Goal: Feedback & Contribution: Contribute content

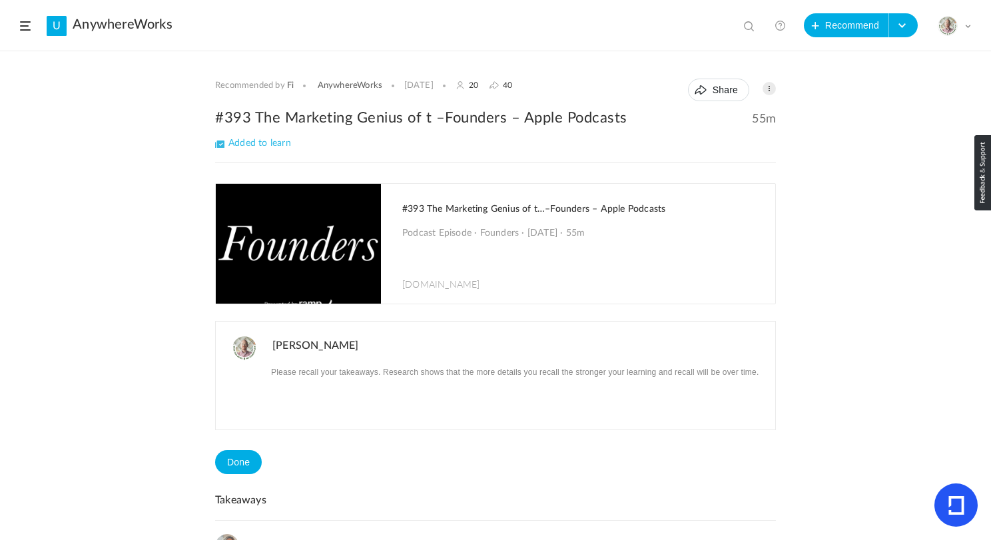
click at [749, 21] on span at bounding box center [750, 27] width 13 height 13
type input "outcomes"
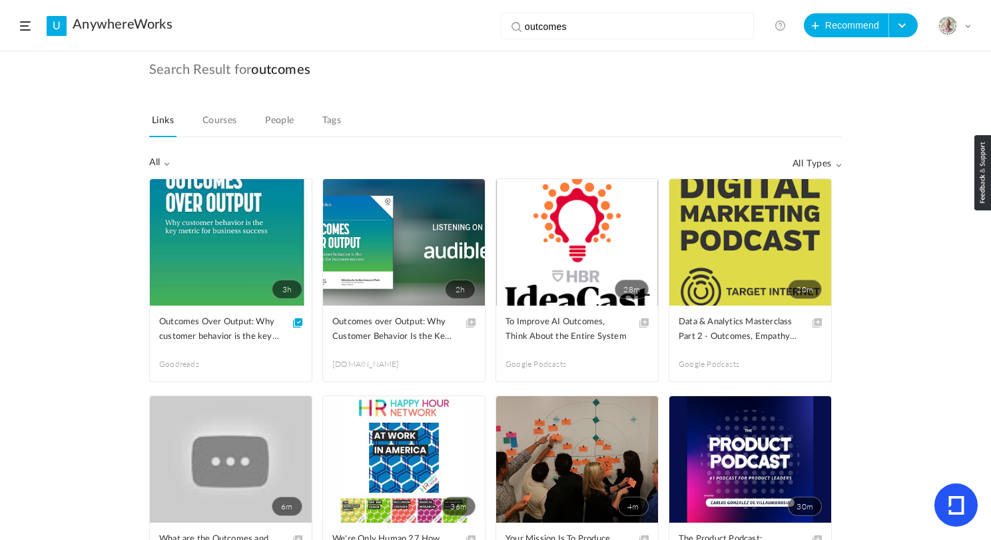
click at [243, 268] on link "3h" at bounding box center [231, 242] width 162 height 127
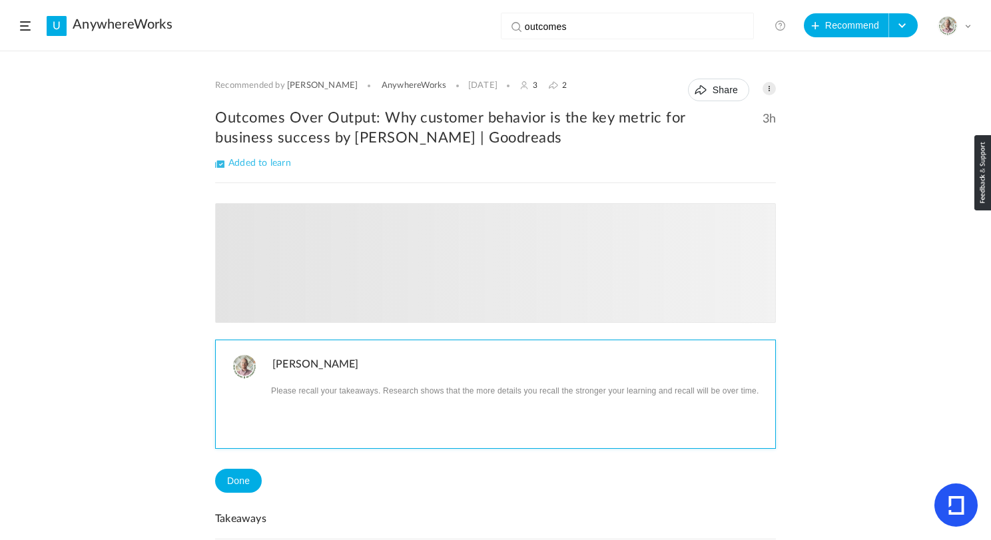
click at [326, 390] on p at bounding box center [518, 390] width 493 height 17
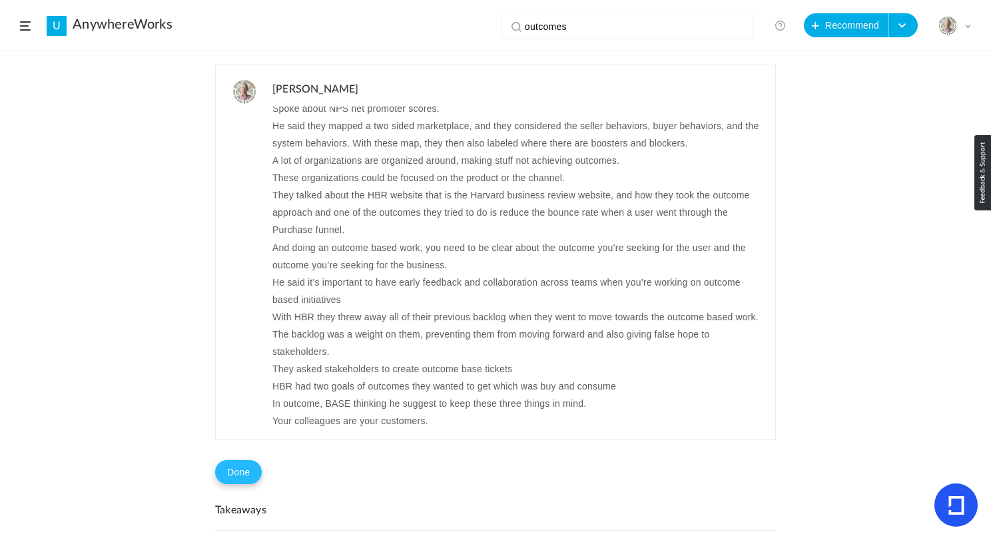
scroll to position [700, 0]
click at [236, 477] on button "Done" at bounding box center [238, 472] width 47 height 24
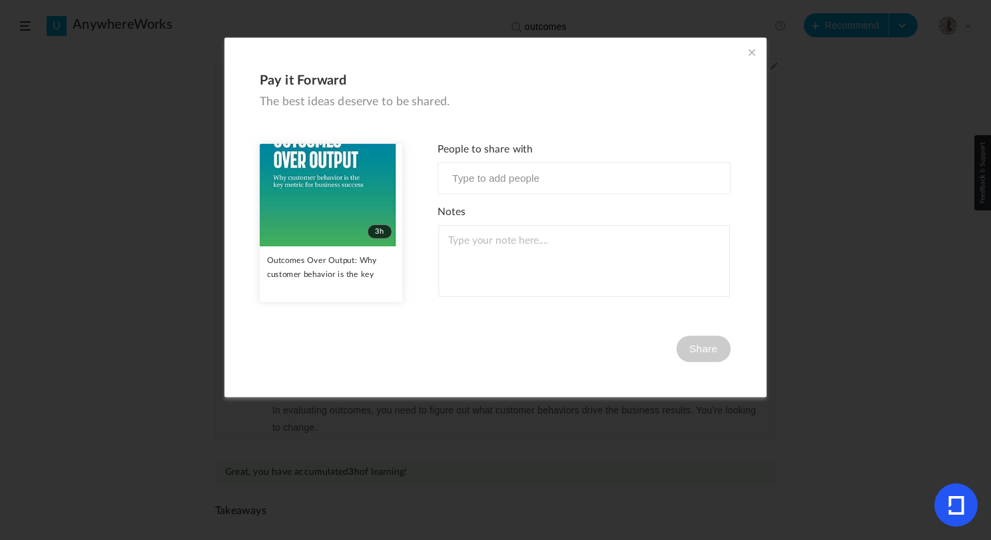
click at [748, 53] on span at bounding box center [752, 52] width 15 height 15
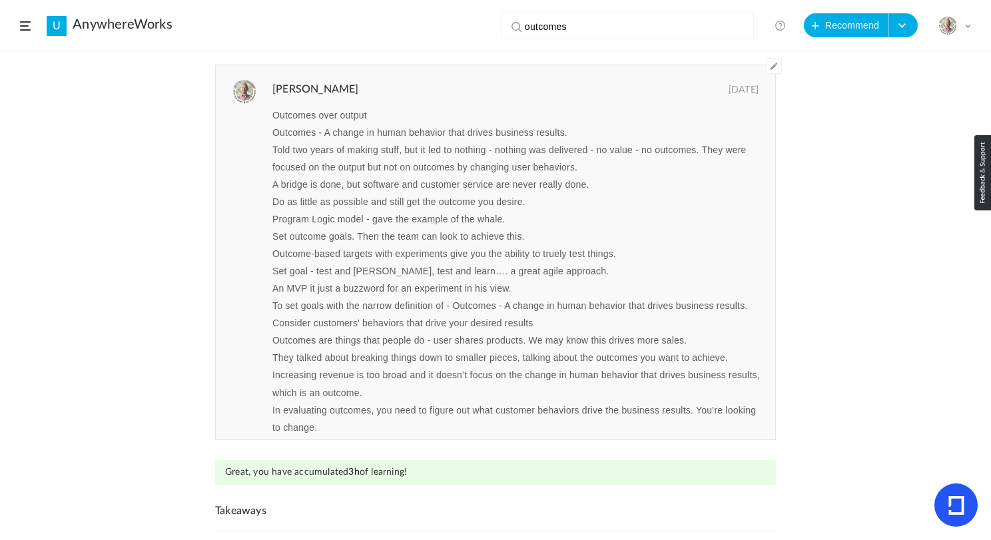
click at [608, 29] on input "outcomes" at bounding box center [630, 26] width 211 height 27
paste input "Disneyland: The Fantasy that Almost Flopped - The Best Idea Yet"
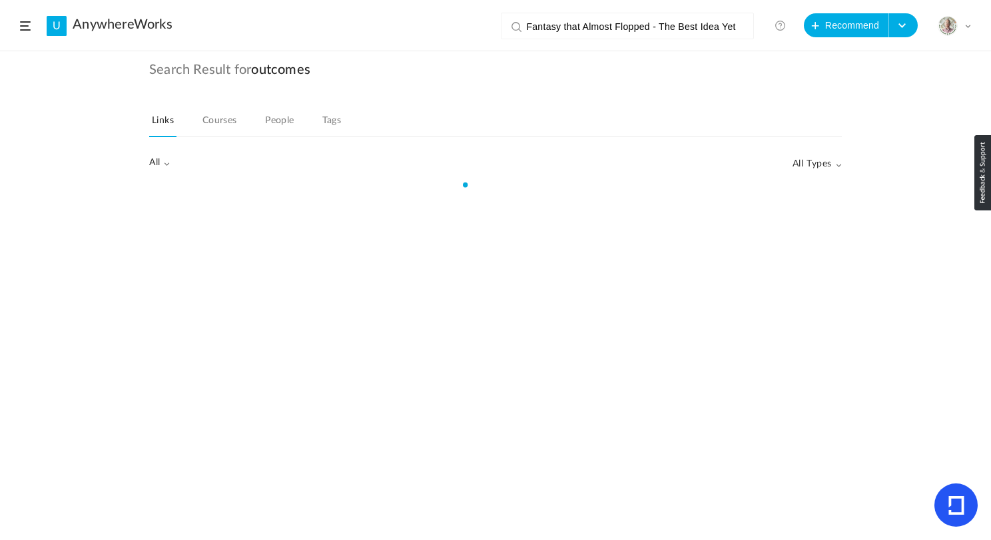
drag, startPoint x: 573, startPoint y: 27, endPoint x: 835, endPoint y: 36, distance: 261.9
click at [835, 36] on ul "Disneyland: The Fantasy that Almost Flopped - The Best Idea Yet View all No res…" at bounding box center [736, 25] width 470 height 24
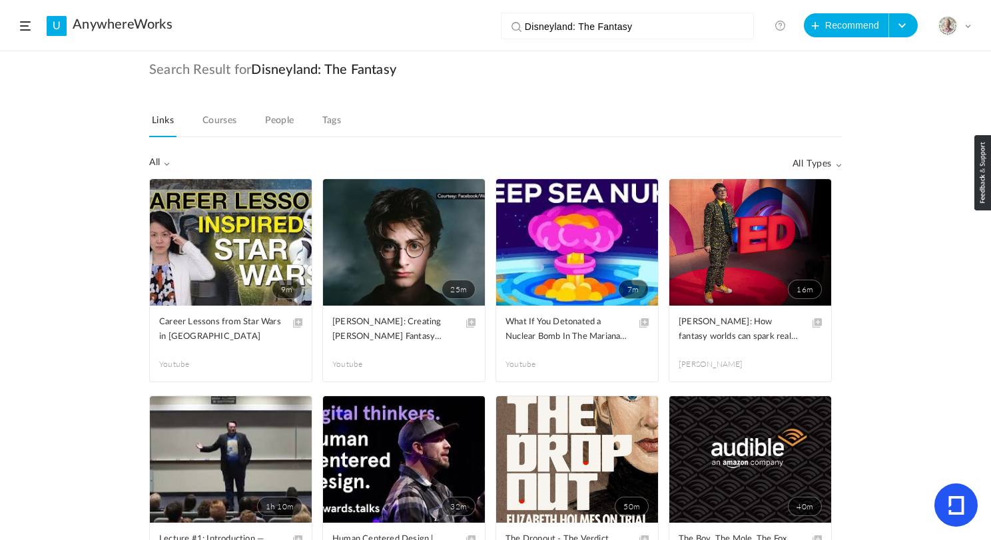
type input "Disneyland: The Fantasy"
click at [845, 21] on button "Recommend" at bounding box center [846, 25] width 85 height 24
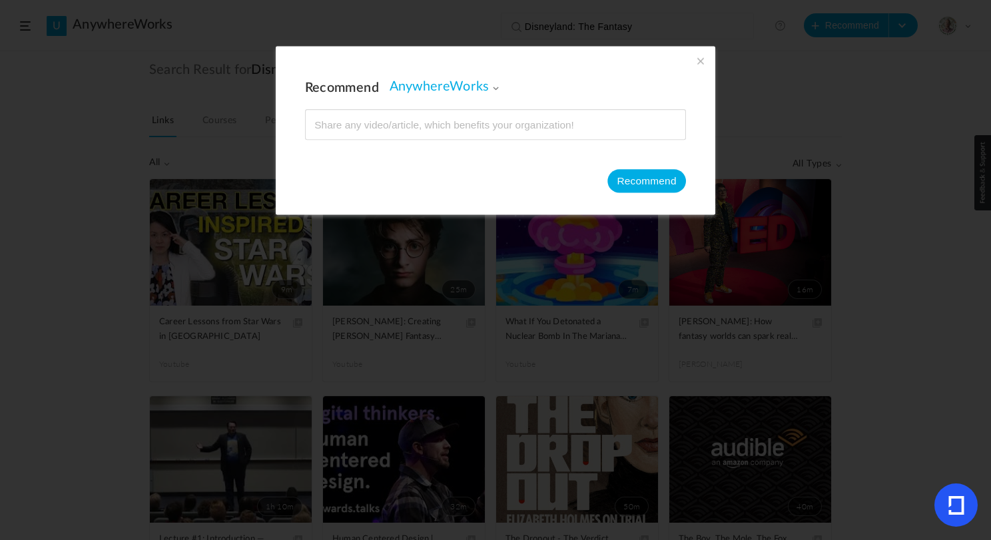
type input "[URL][DOMAIN_NAME]"
type input "🏰 Disneyland: The Fantasy tha –The Best Idea Yet – Apple Podcasts"
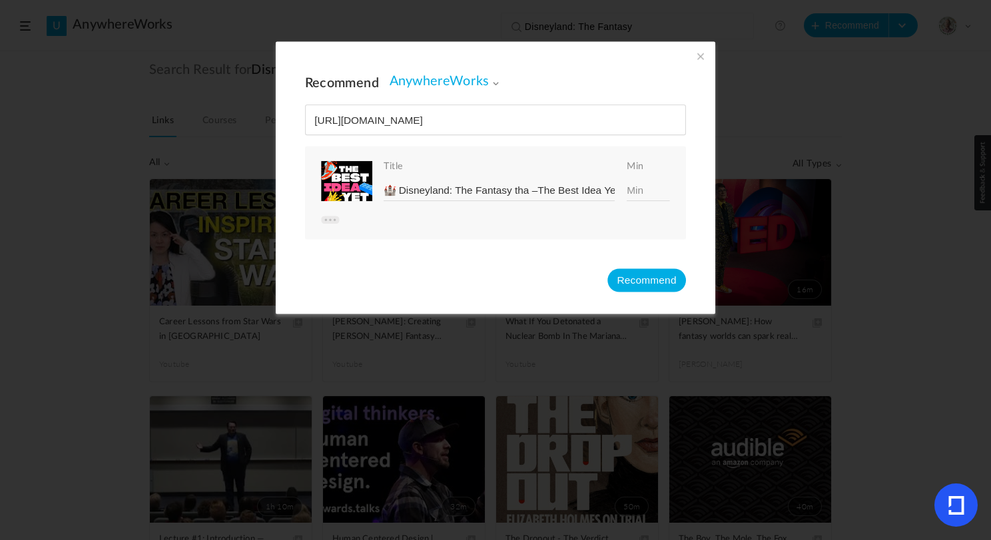
type input "[URL][DOMAIN_NAME]"
click at [648, 186] on input at bounding box center [648, 190] width 43 height 21
type input "47"
click at [639, 279] on button "Recommend" at bounding box center [646, 279] width 79 height 23
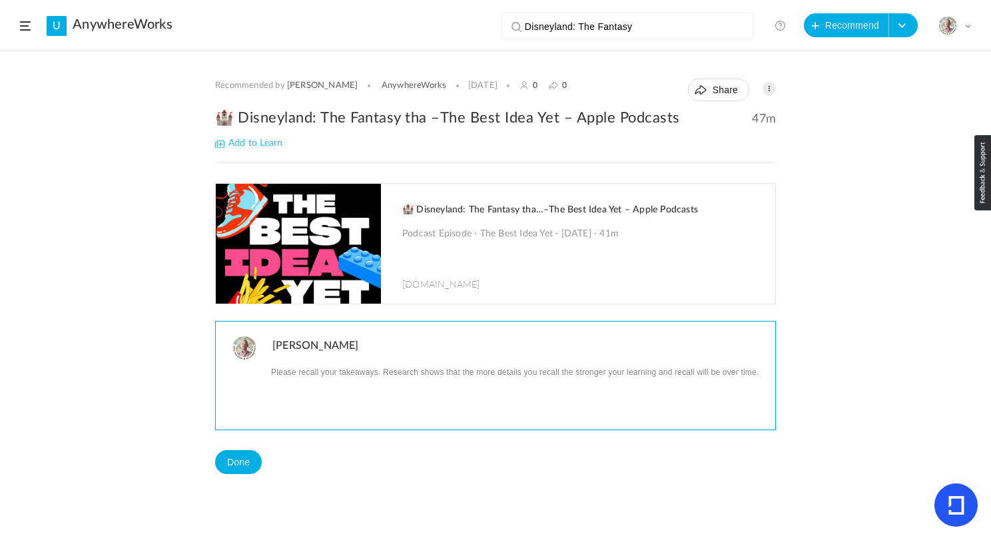
click at [320, 375] on p at bounding box center [518, 371] width 493 height 17
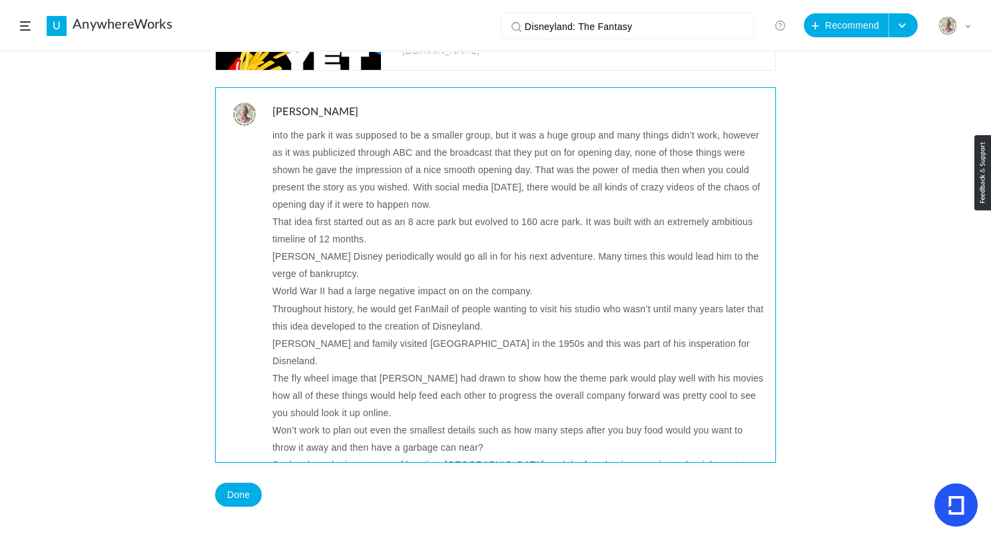
scroll to position [197, 0]
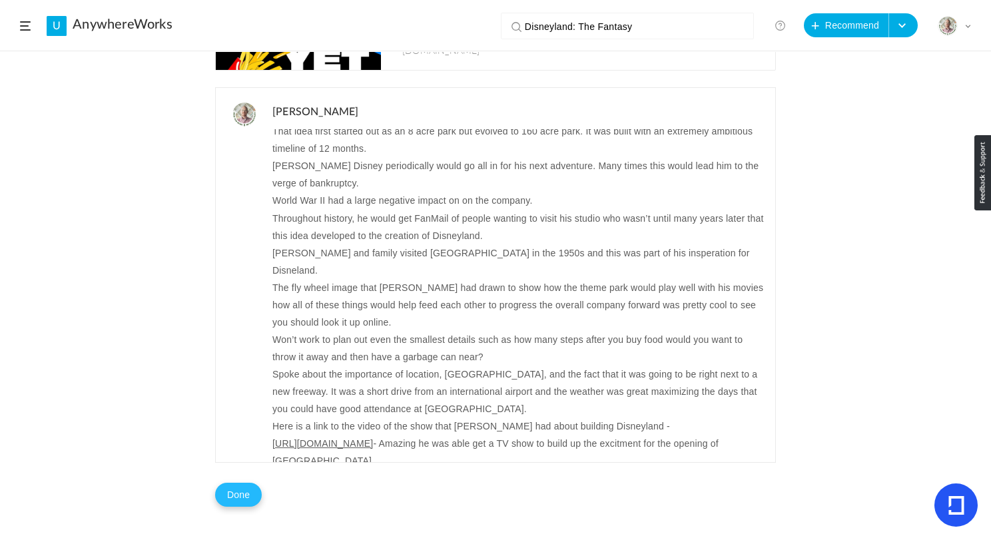
click at [228, 495] on button "Done" at bounding box center [238, 495] width 47 height 24
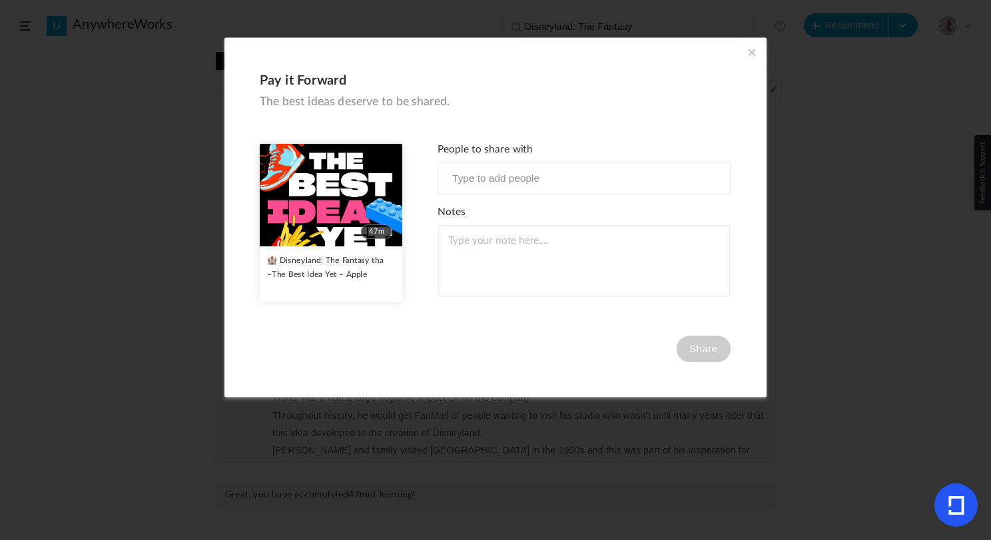
click at [751, 47] on span at bounding box center [752, 52] width 15 height 15
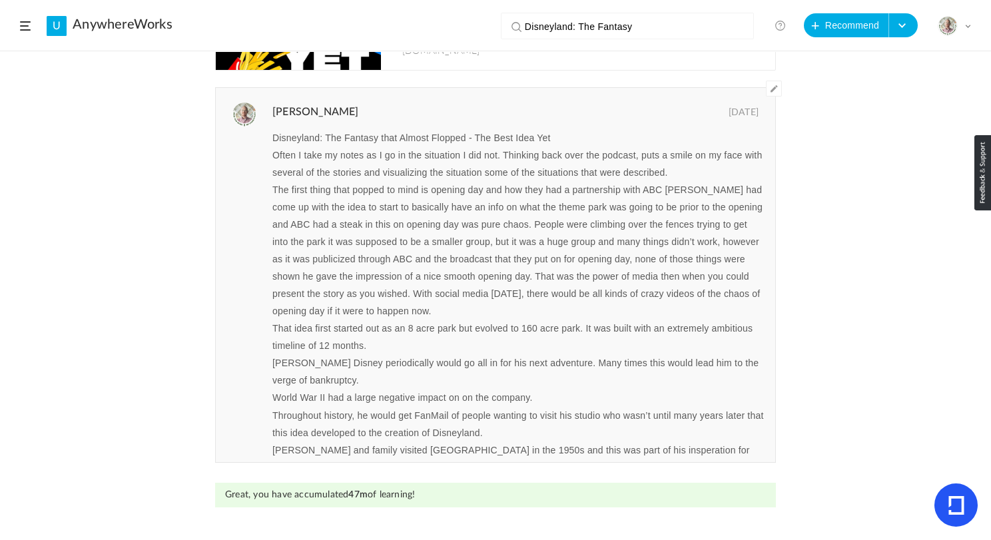
click at [119, 273] on div "Recommended by [PERSON_NAME] AnywhereWorks [DATE] 0 0 Share Edit Delete 47m" at bounding box center [495, 296] width 991 height 488
click at [21, 21] on span at bounding box center [25, 25] width 11 height 9
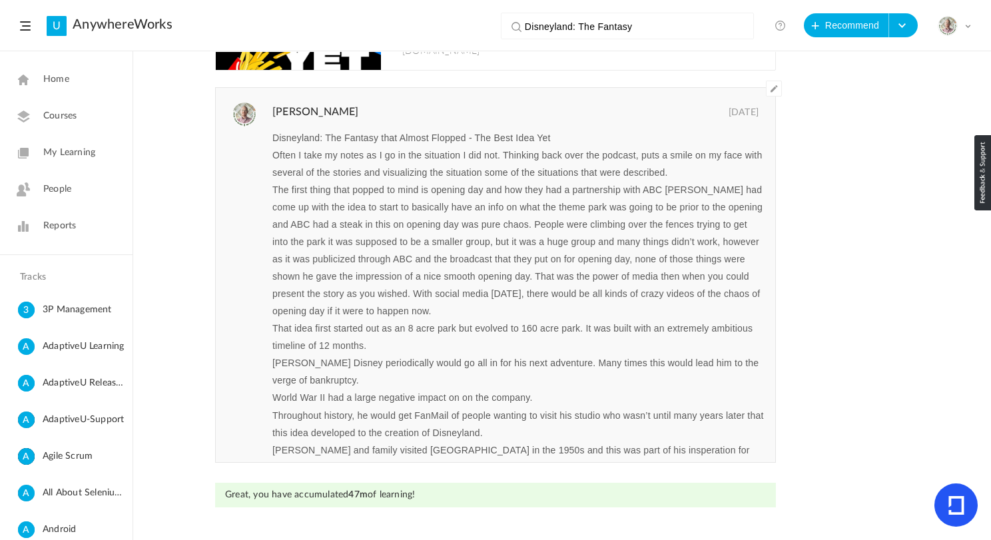
click at [88, 157] on span "My Learning" at bounding box center [69, 153] width 52 height 14
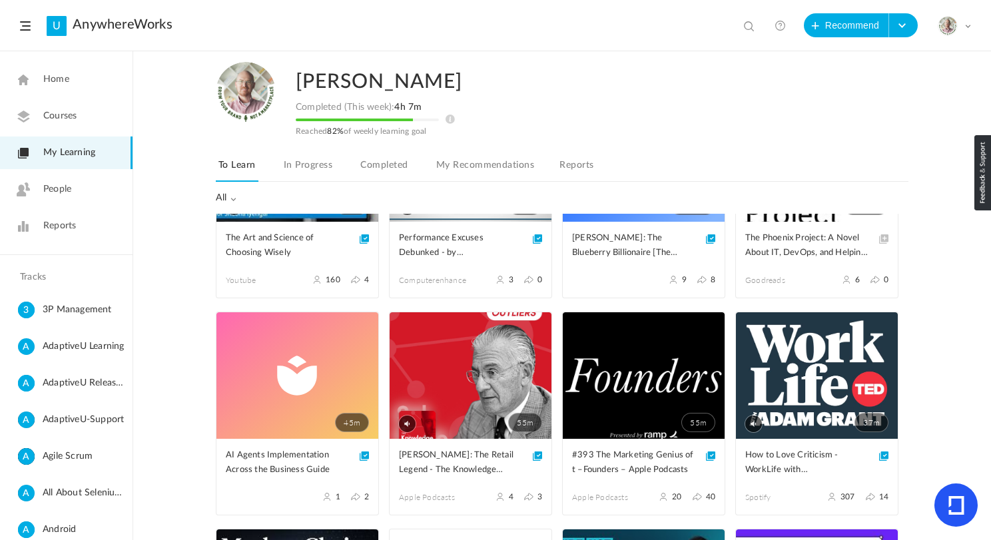
scroll to position [337, 0]
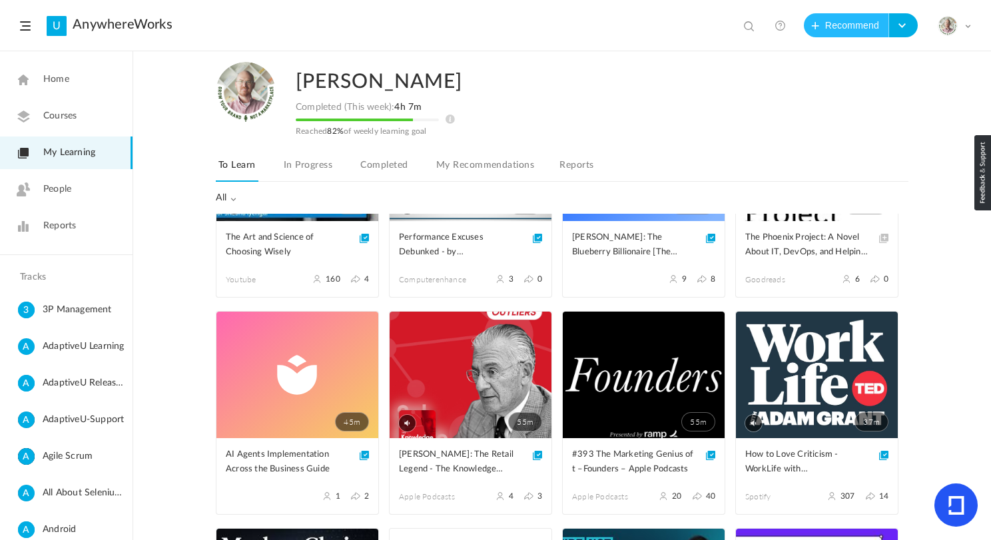
click at [832, 28] on button "Recommend" at bounding box center [846, 25] width 85 height 24
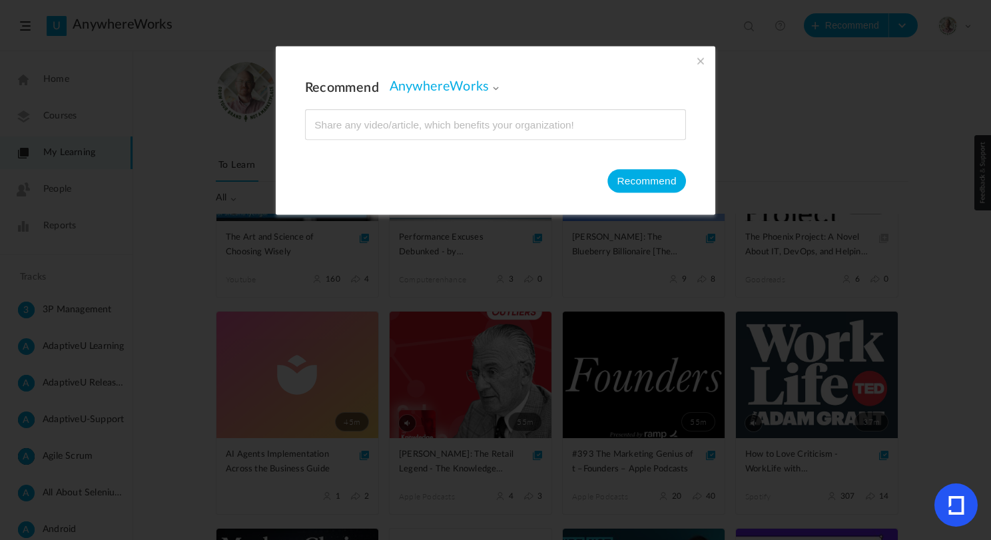
type input "[URL][DOMAIN_NAME]"
type input "🍜 Instant Ramen: The Incredib –The Best Idea Yet – Apple Podcasts"
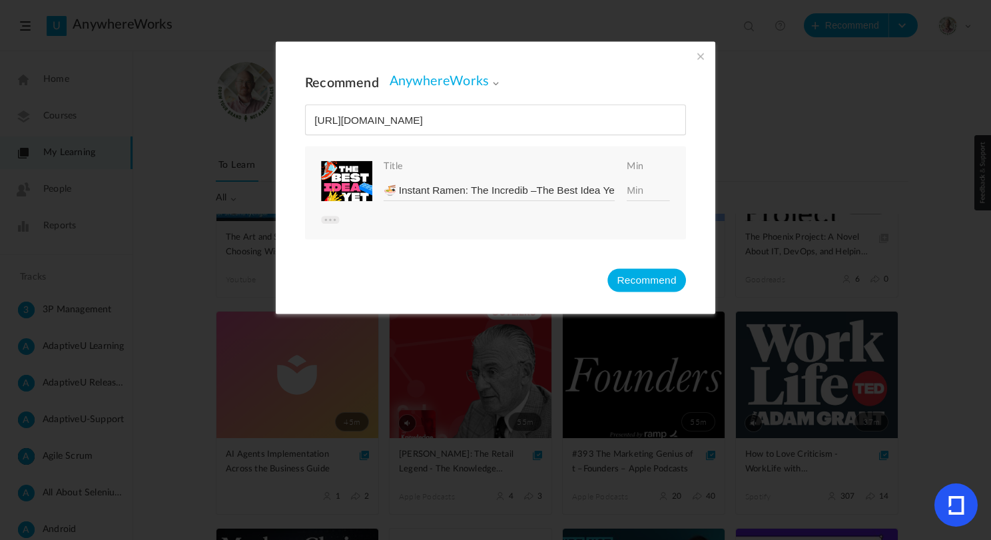
type input "[URL][DOMAIN_NAME]"
click at [638, 186] on input at bounding box center [648, 190] width 43 height 21
type input "47"
click at [636, 278] on button "Recommend" at bounding box center [646, 279] width 79 height 23
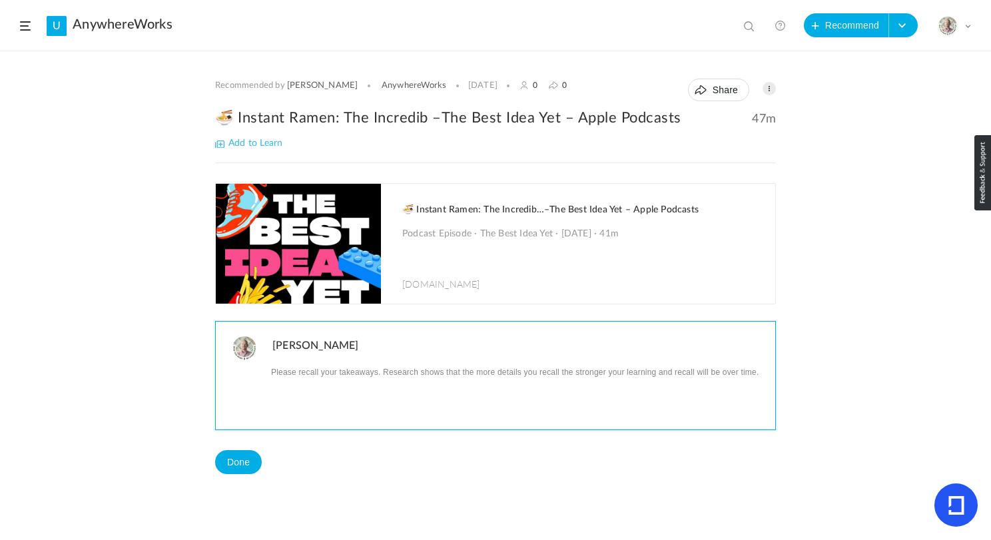
click at [404, 366] on p at bounding box center [518, 371] width 493 height 17
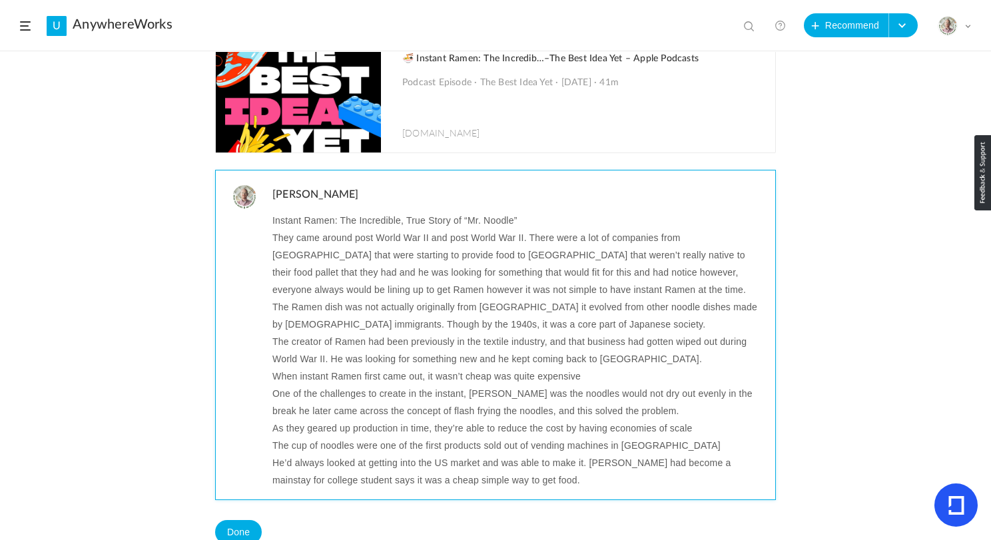
scroll to position [188, 0]
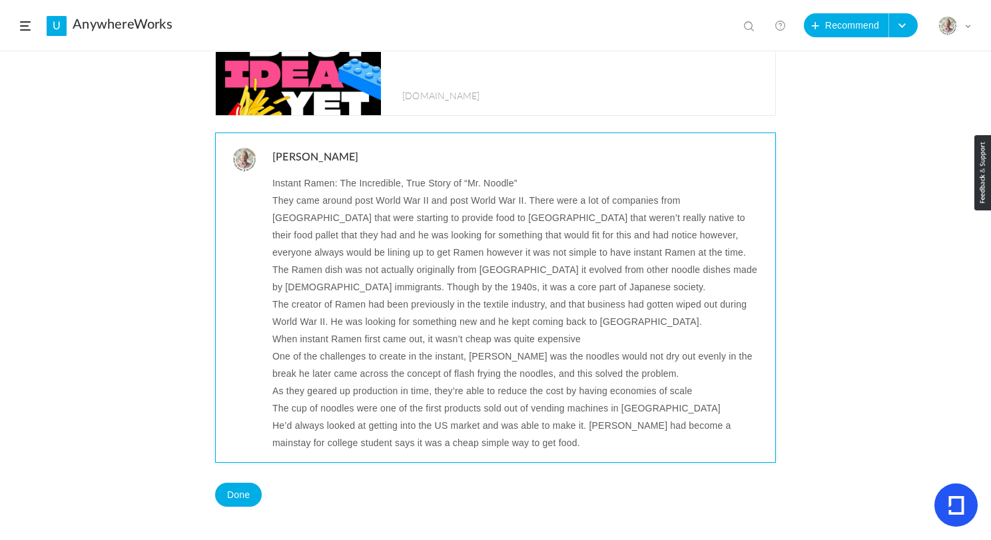
click at [345, 444] on p "He’d always looked at getting into the US market and was able to make it. [PERS…" at bounding box center [518, 434] width 493 height 35
click at [420, 447] on p "He’d always looked at getting into the US market and was able to make it. [PERS…" at bounding box center [518, 434] width 493 height 35
click at [533, 450] on p "He’d always looked at getting into the US market and was able to make it. [PERS…" at bounding box center [518, 434] width 493 height 35
click at [471, 358] on p "One of the challenges to create in the instant, [PERSON_NAME] was the noodles w…" at bounding box center [518, 365] width 493 height 35
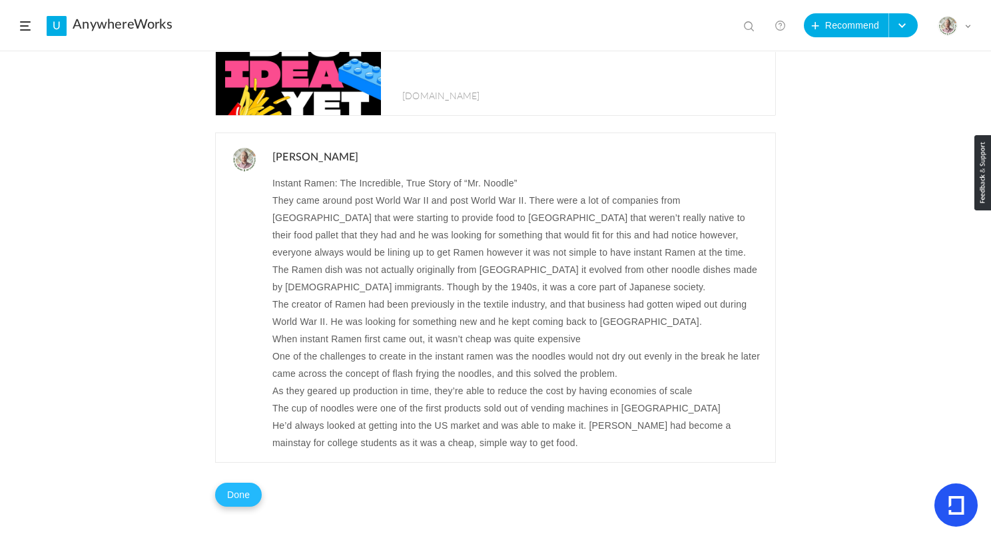
click at [243, 492] on button "Done" at bounding box center [238, 495] width 47 height 24
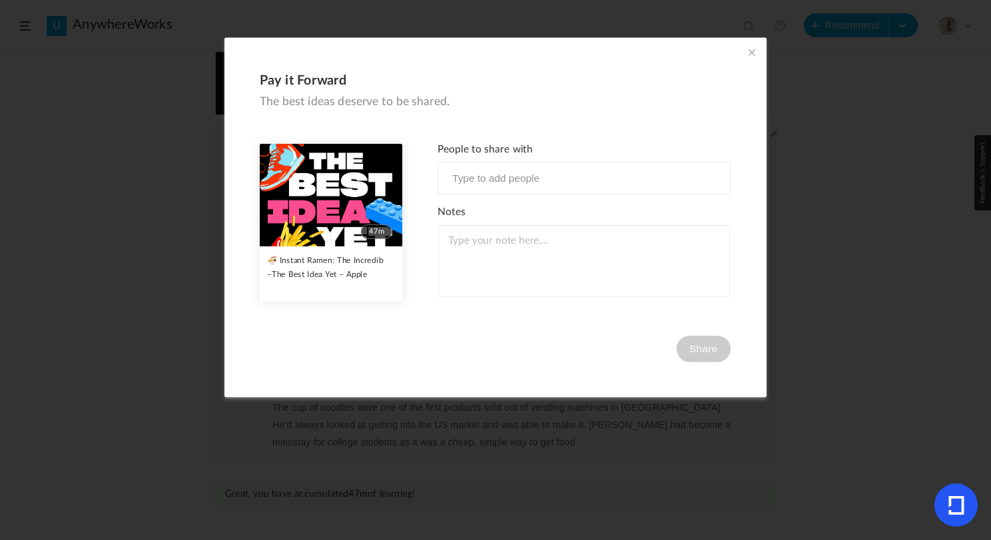
scroll to position [167, 0]
click at [749, 49] on span at bounding box center [752, 52] width 15 height 15
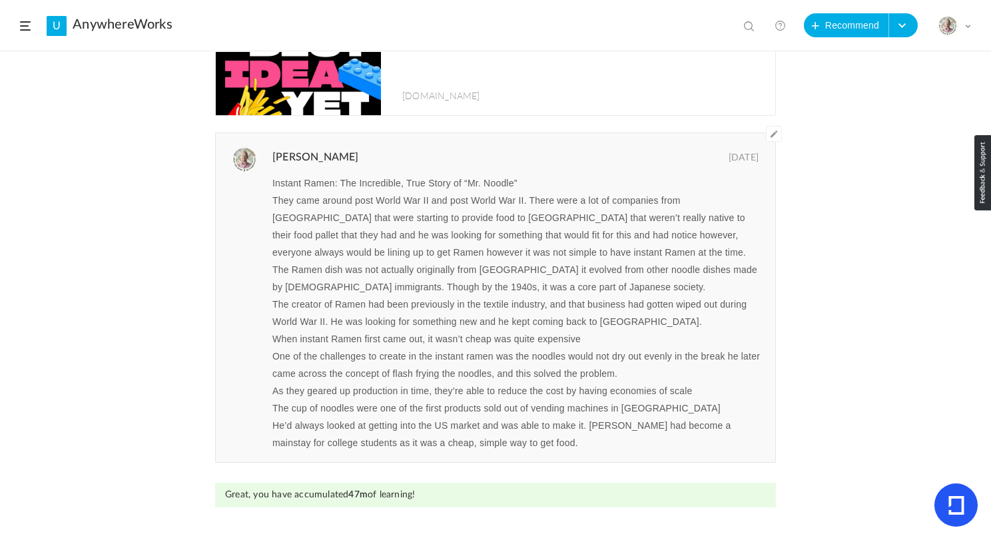
click at [29, 29] on span at bounding box center [25, 25] width 11 height 9
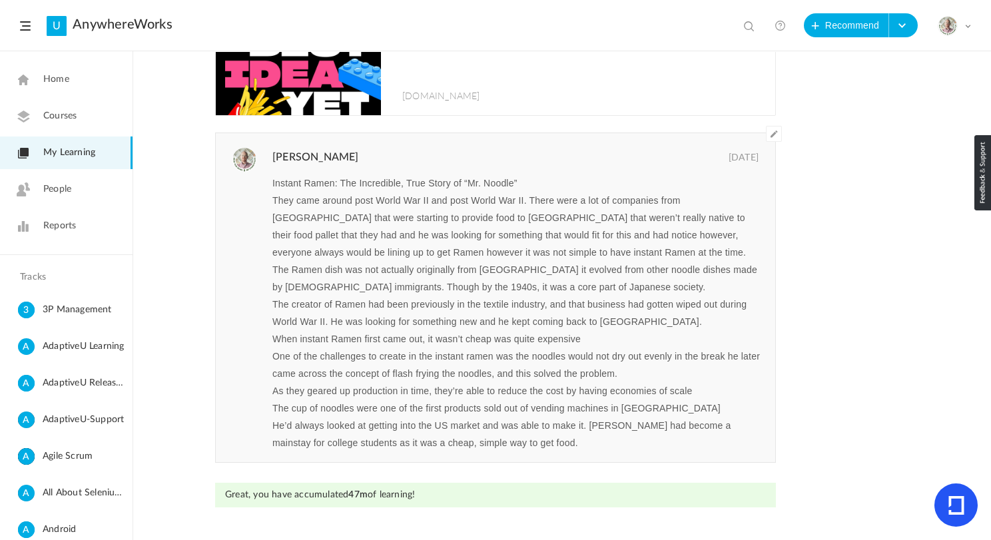
click at [79, 157] on span "My Learning" at bounding box center [69, 153] width 52 height 14
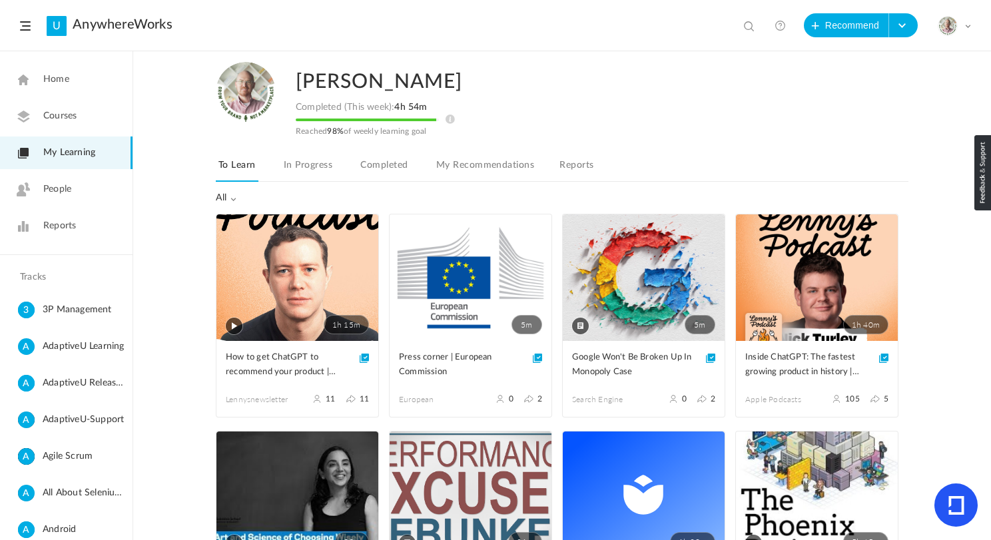
click at [61, 153] on span "My Learning" at bounding box center [69, 153] width 52 height 14
click at [395, 164] on link "Completed" at bounding box center [384, 169] width 53 height 25
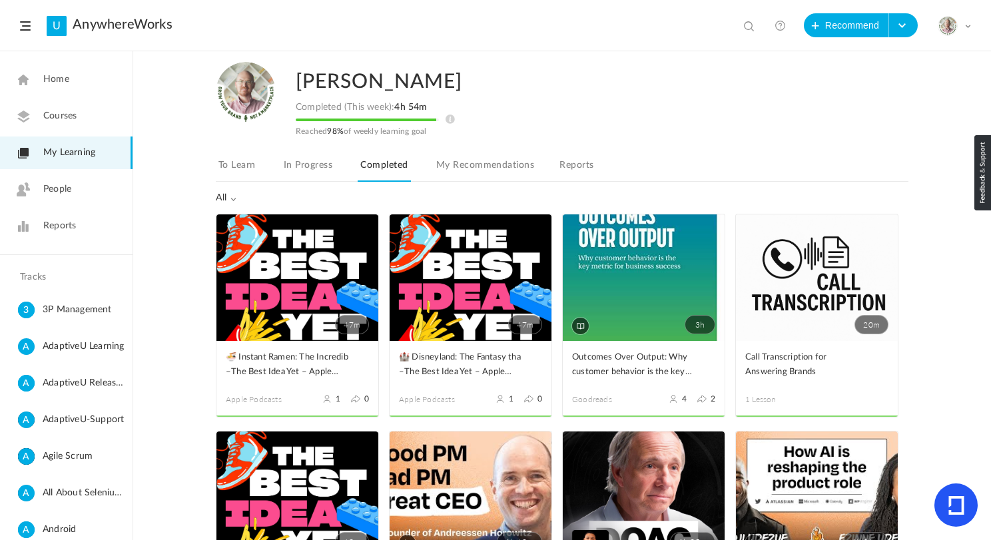
click at [74, 150] on span "My Learning" at bounding box center [69, 153] width 52 height 14
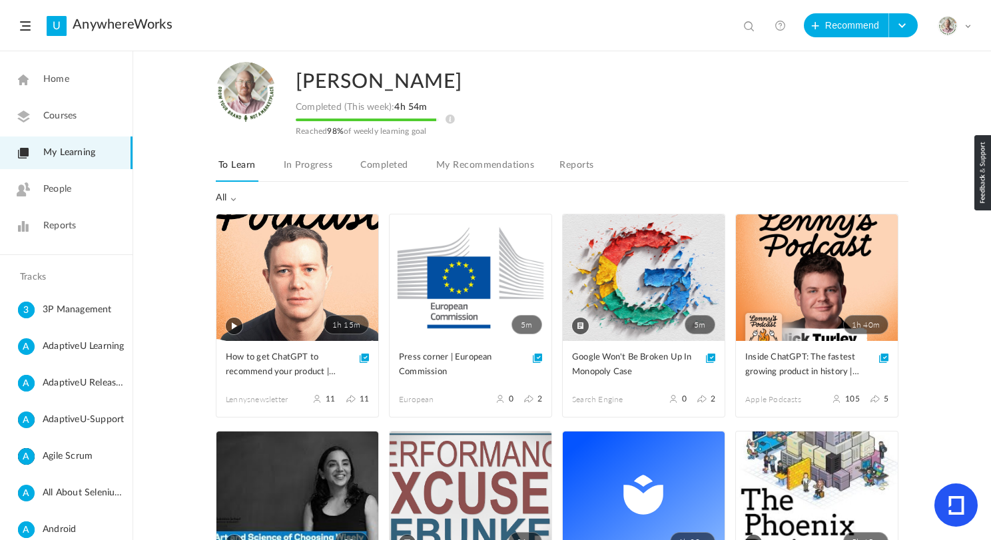
click at [643, 302] on link "5m" at bounding box center [644, 277] width 162 height 127
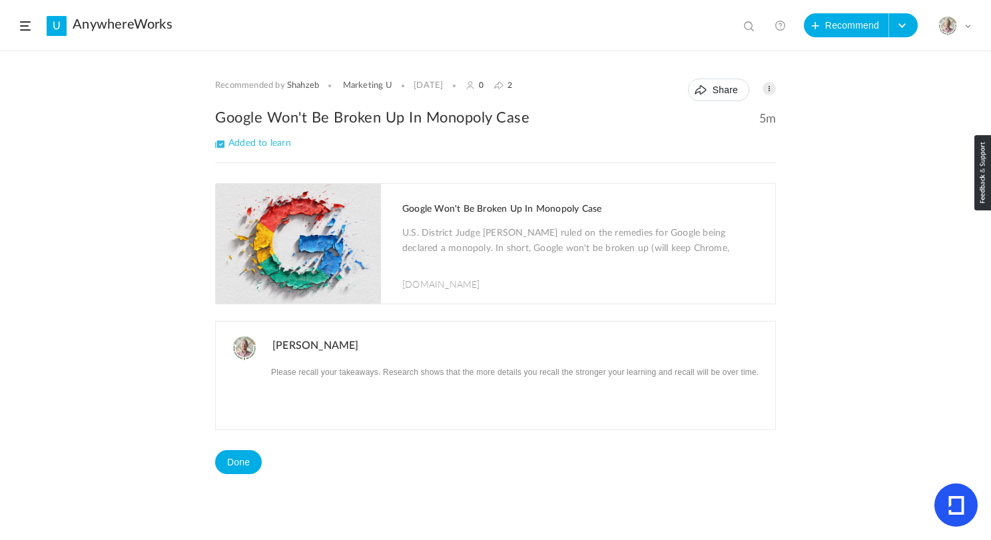
click at [472, 212] on h1 "Google Won't Be Broken Up In Monopoly Case" at bounding box center [582, 209] width 360 height 11
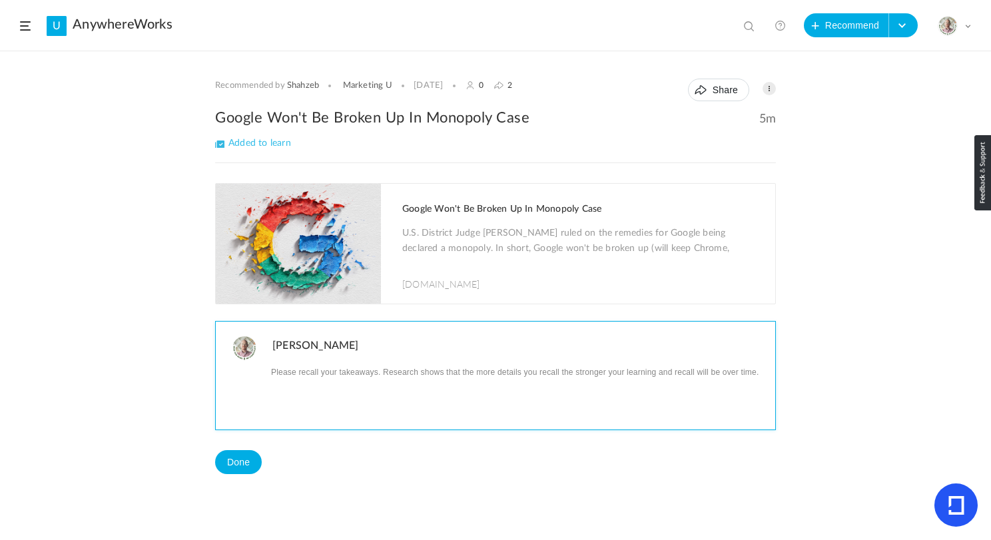
click at [342, 371] on p at bounding box center [518, 371] width 493 height 17
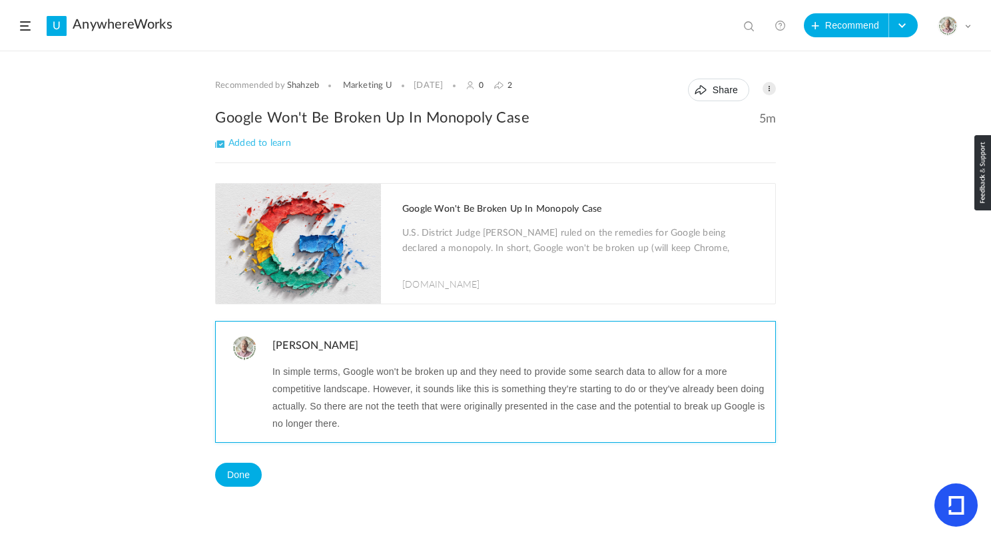
click at [354, 378] on p "In simple terms, Google won't be broken up and they need to provide some search…" at bounding box center [518, 397] width 493 height 69
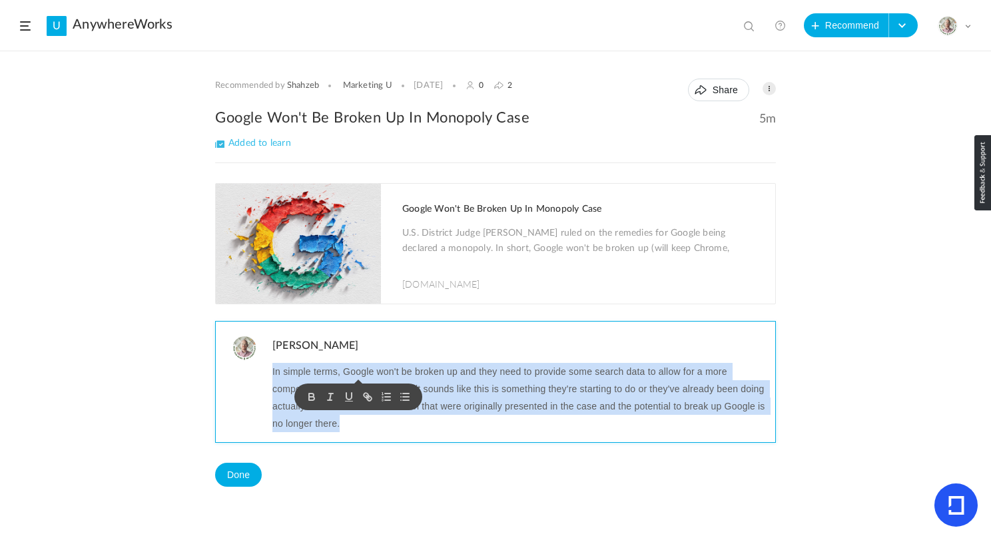
click at [354, 378] on p "In simple terms, Google won't be broken up and they need to provide some search…" at bounding box center [518, 397] width 493 height 69
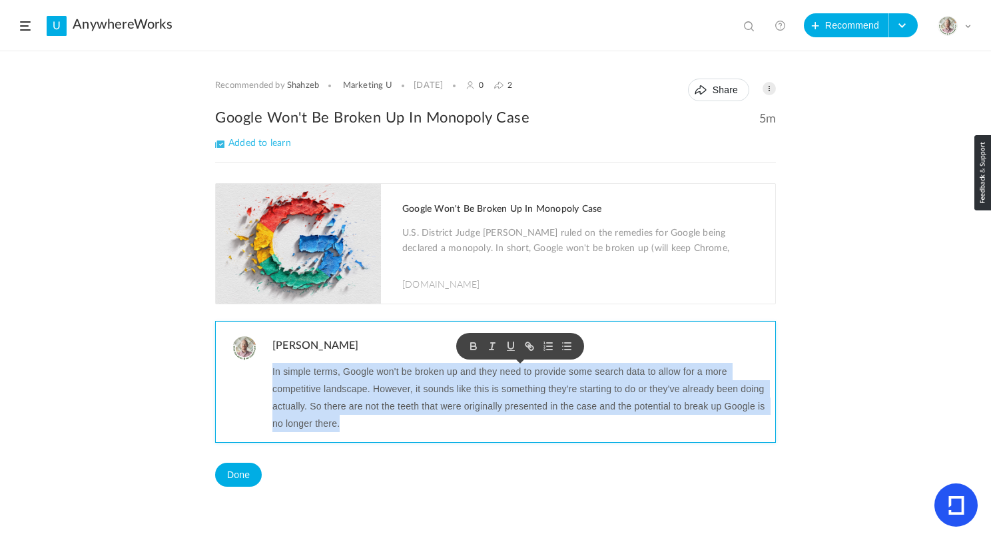
copy p "In simple terms, Google won't be broken up and they need to provide some search…"
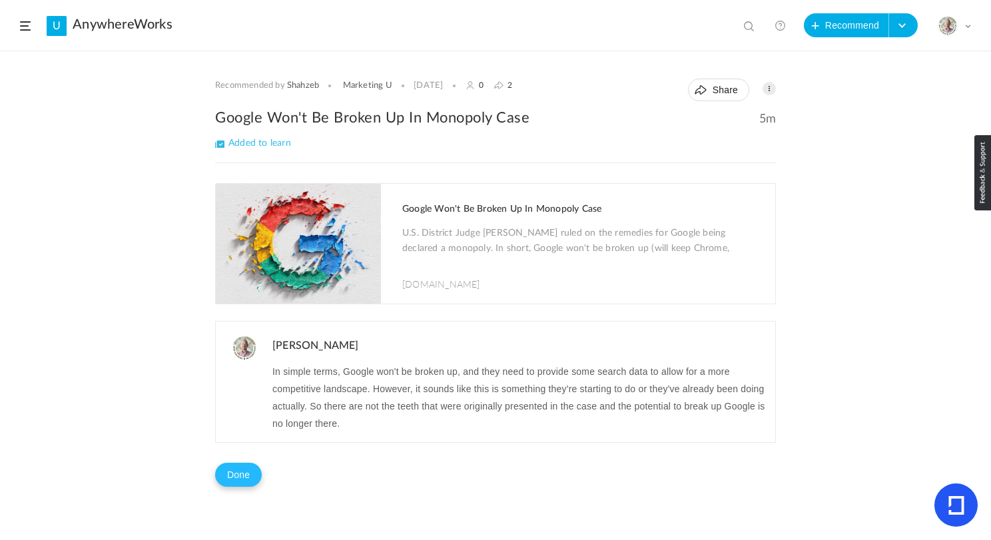
click at [227, 475] on button "Done" at bounding box center [238, 475] width 47 height 24
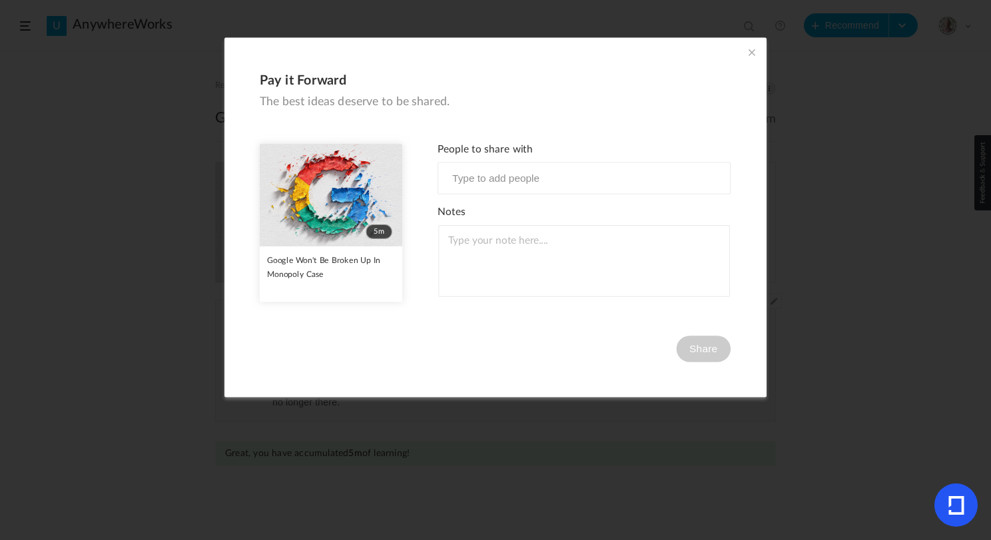
click at [746, 47] on span at bounding box center [752, 52] width 15 height 15
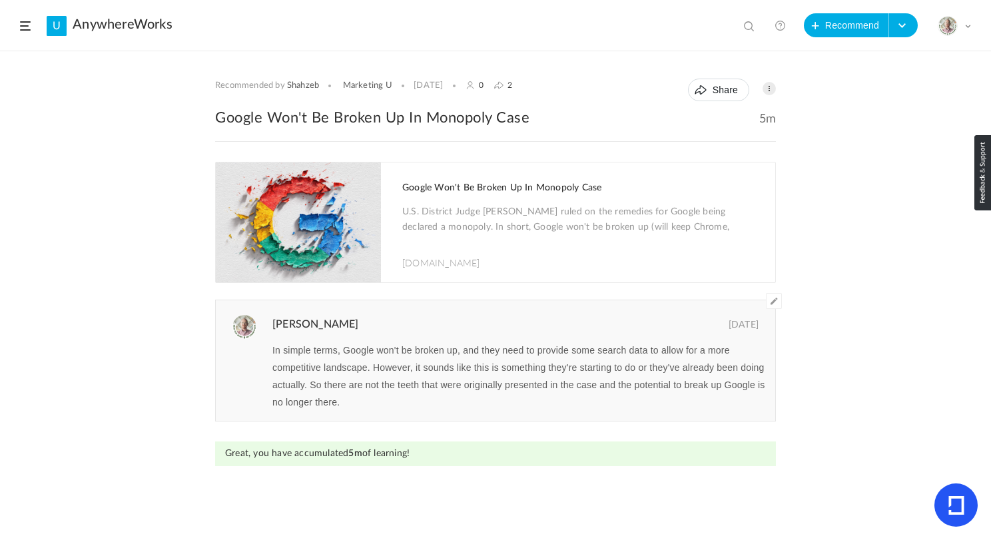
click at [120, 28] on link "AnywhereWorks" at bounding box center [123, 25] width 100 height 16
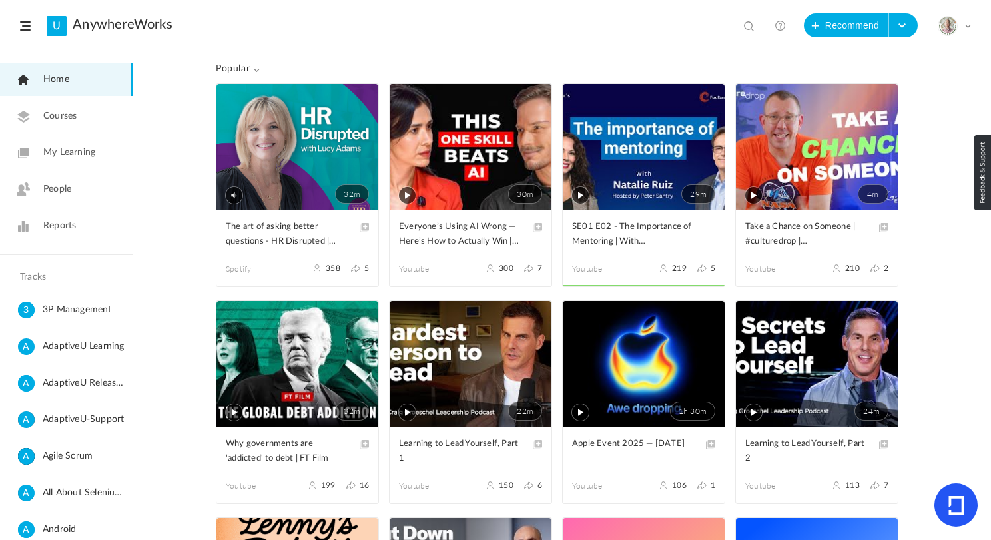
click at [64, 153] on span "My Learning" at bounding box center [69, 153] width 52 height 14
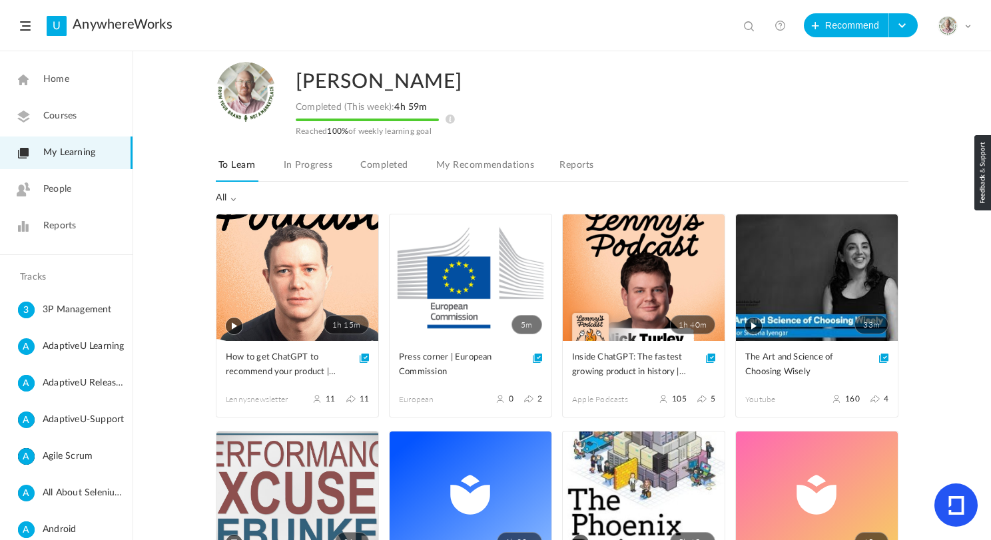
click at [454, 271] on link "5m" at bounding box center [471, 277] width 162 height 127
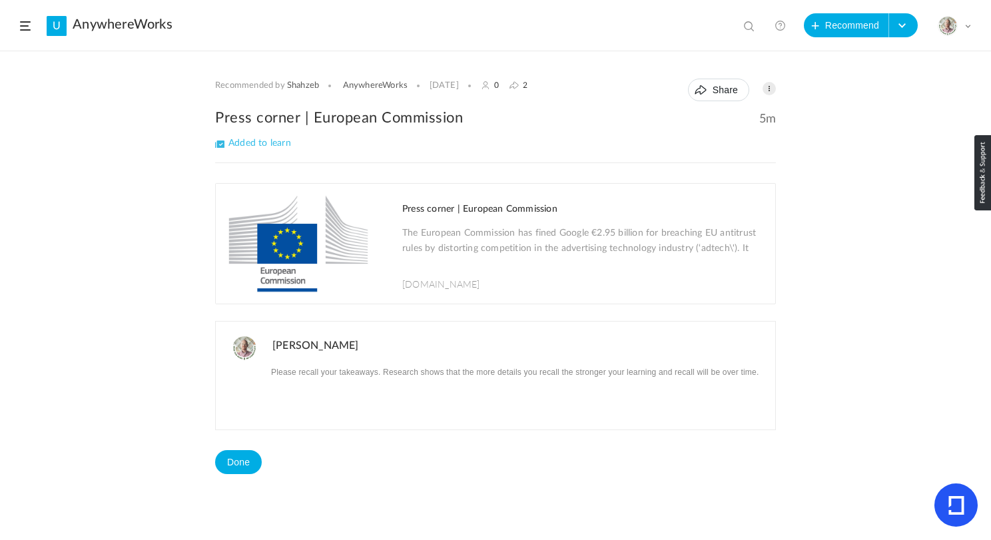
click at [492, 218] on div "Press corner | European Commission The European Commission has fined Google €2.…" at bounding box center [582, 244] width 386 height 120
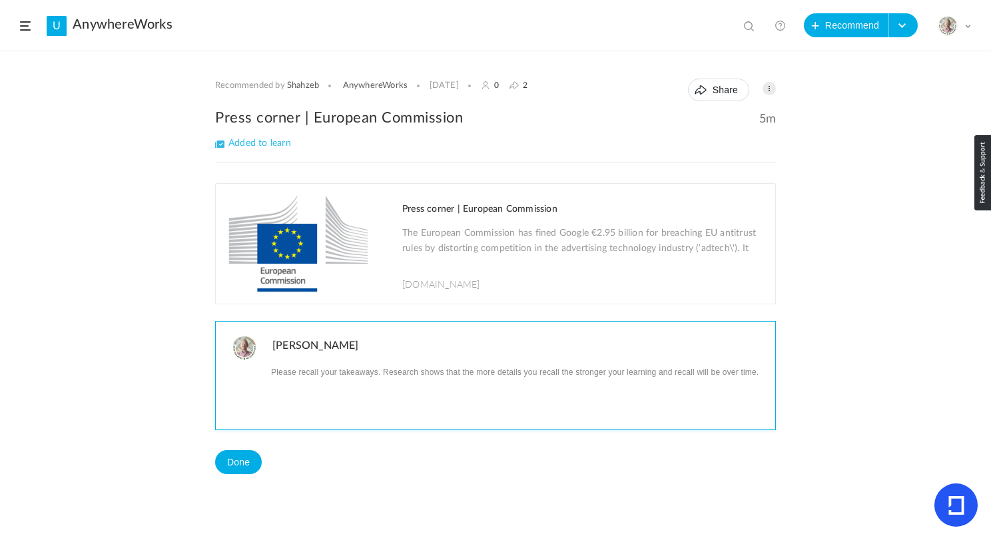
click at [318, 372] on p at bounding box center [518, 371] width 493 height 17
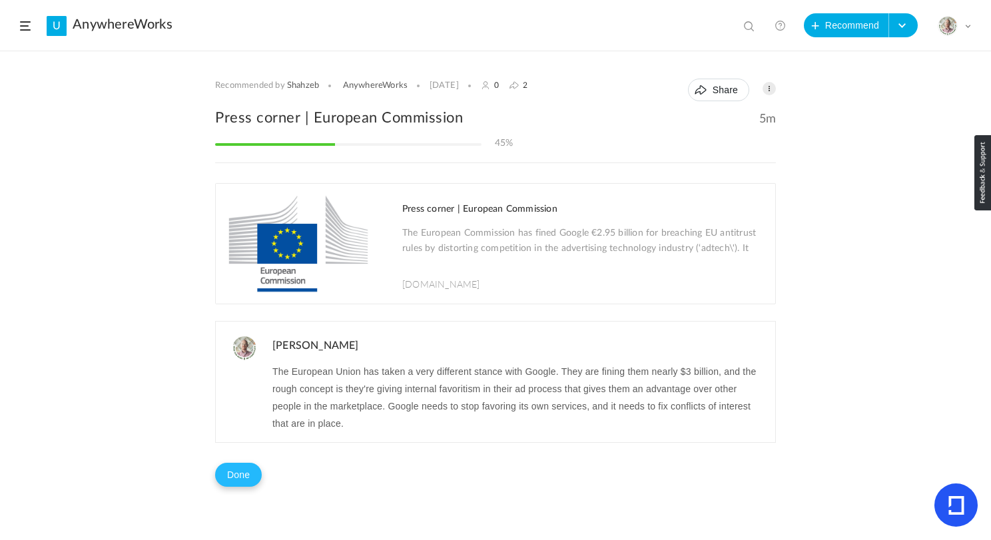
click at [232, 470] on button "Done" at bounding box center [238, 475] width 47 height 24
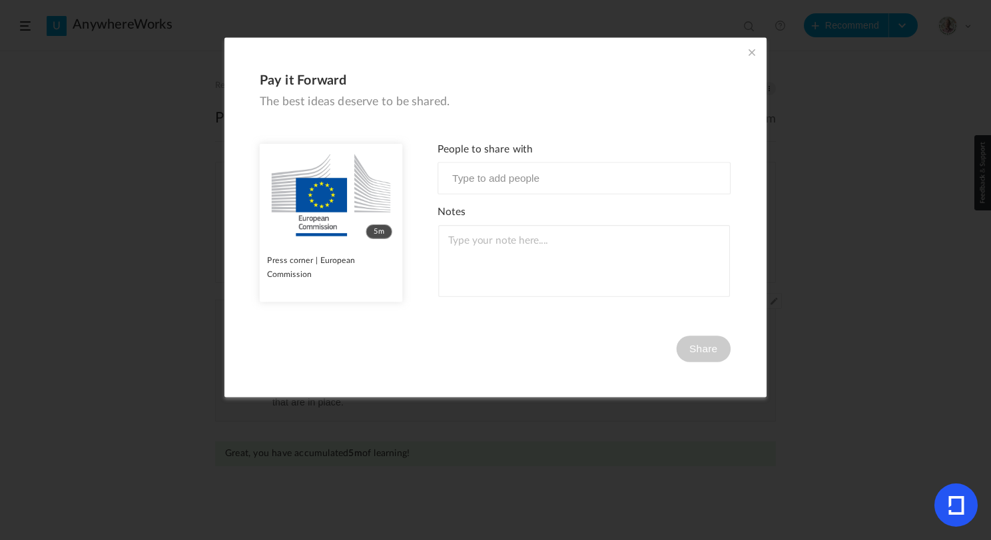
click at [749, 52] on span at bounding box center [752, 52] width 15 height 15
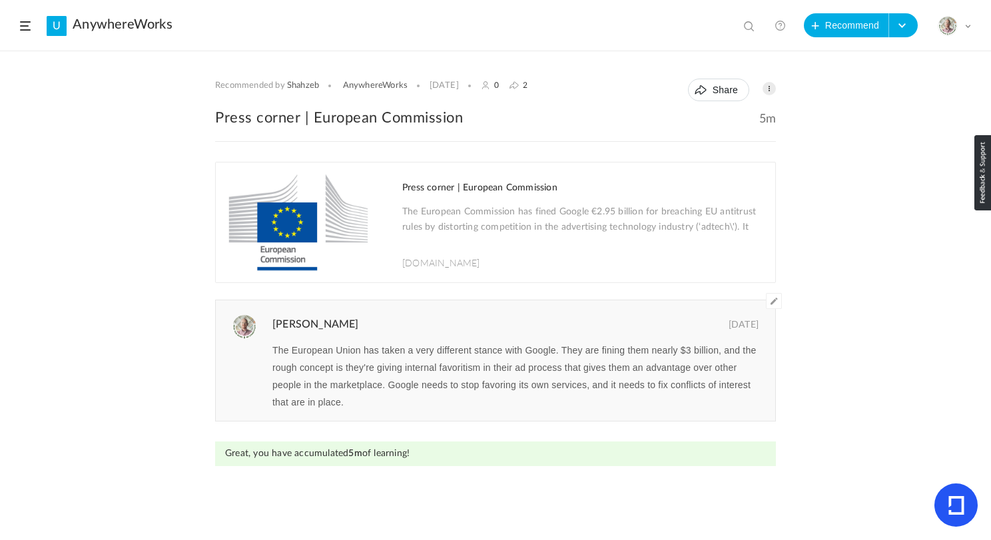
click at [121, 27] on link "AnywhereWorks" at bounding box center [123, 25] width 100 height 16
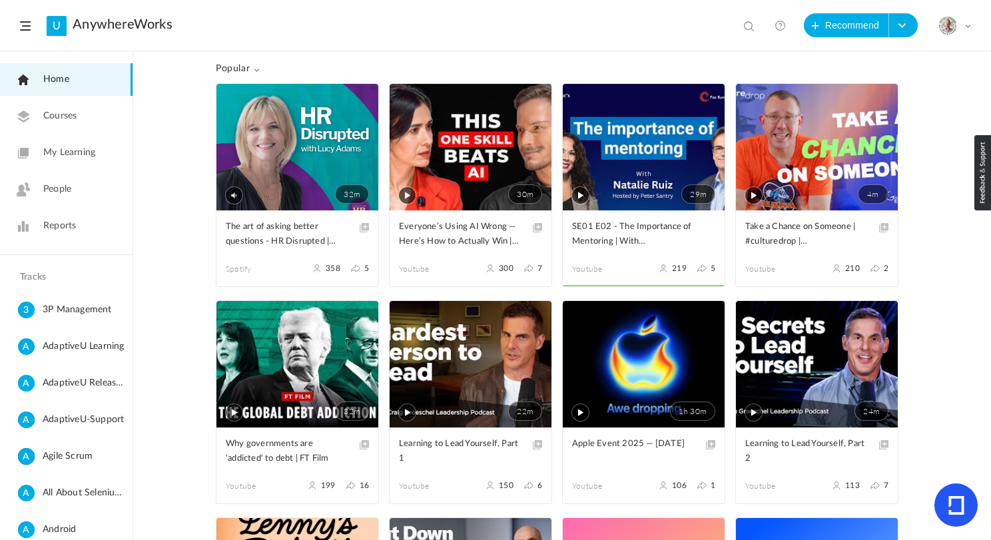
click at [78, 154] on span "My Learning" at bounding box center [69, 153] width 52 height 14
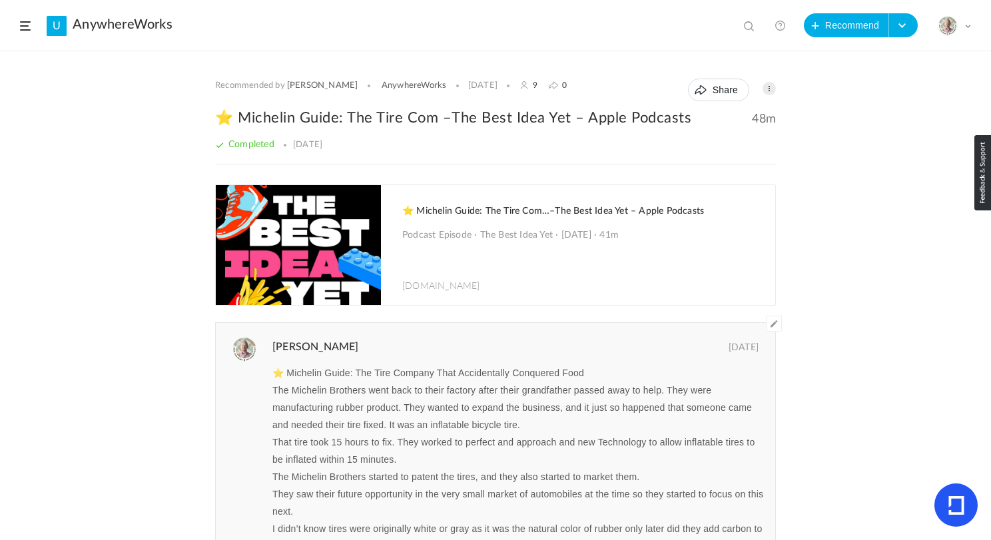
scroll to position [2458, 0]
